Goal: Find specific page/section: Find specific page/section

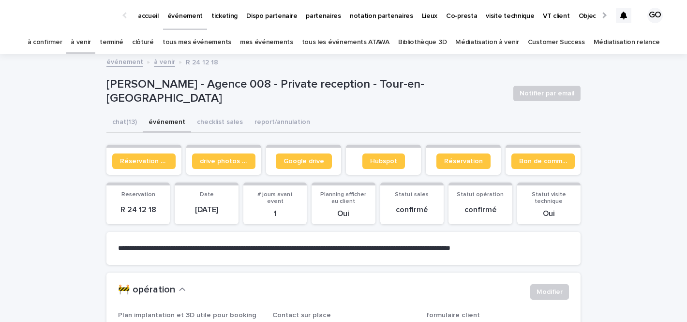
click at [323, 18] on p "partenaires" at bounding box center [323, 10] width 35 height 20
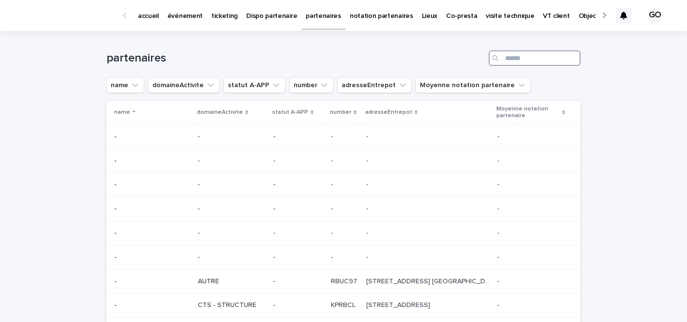
click at [547, 59] on input "Search" at bounding box center [534, 57] width 92 height 15
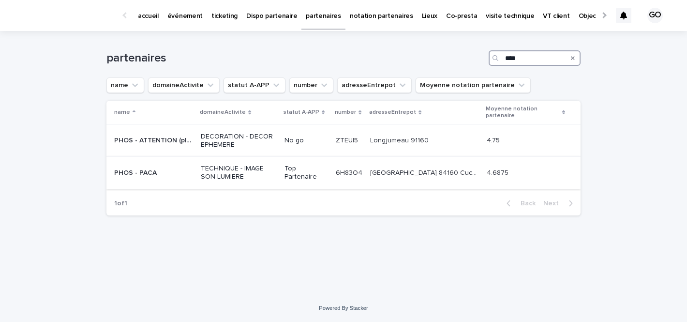
type input "****"
click at [166, 166] on div "PHOS - PACA PHOS - PACA" at bounding box center [153, 173] width 79 height 16
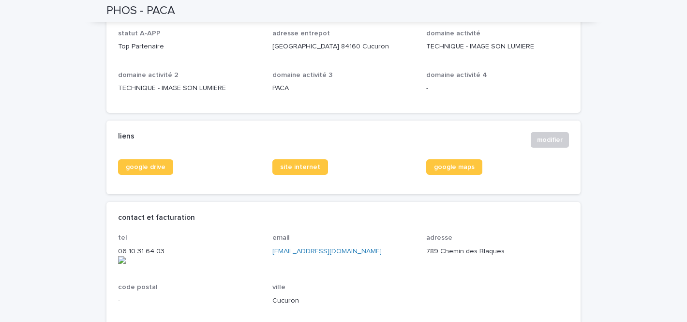
scroll to position [335, 0]
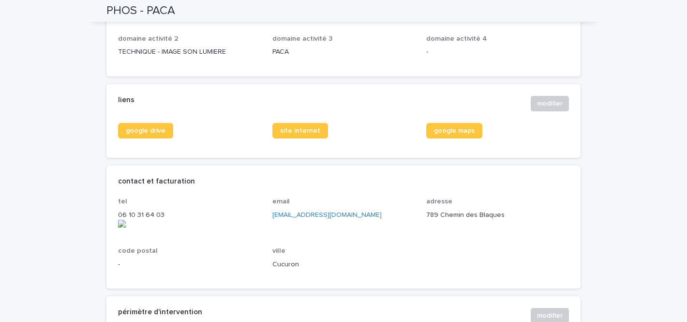
click at [165, 202] on onoff-telecom-ce-actions-button at bounding box center [165, 202] width 0 height 0
